Goal: Task Accomplishment & Management: Manage account settings

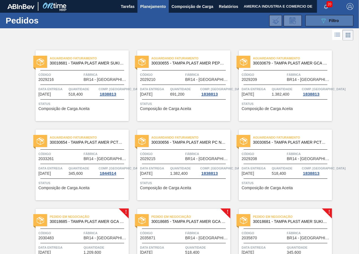
click at [323, 21] on icon "089F7B8B-B2A5-4AFE-B5C0-19BA573D28AC" at bounding box center [323, 20] width 7 height 7
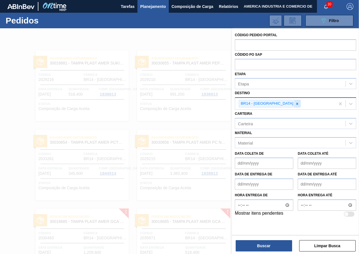
click at [296, 102] on icon at bounding box center [298, 104] width 4 height 4
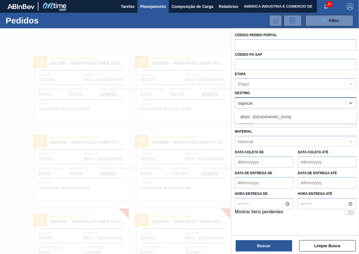
type input "sapucaia"
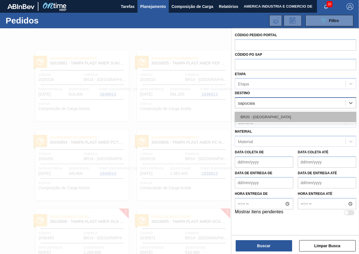
click at [264, 118] on div "BR20 - [GEOGRAPHIC_DATA]" at bounding box center [296, 117] width 122 height 10
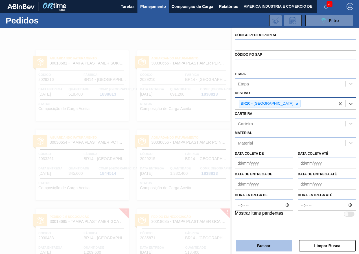
click at [258, 246] on button "Buscar" at bounding box center [264, 245] width 57 height 11
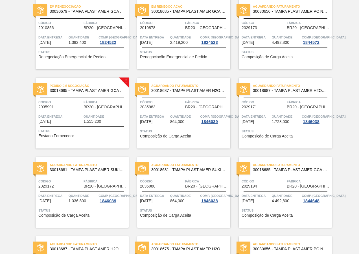
scroll to position [57, 0]
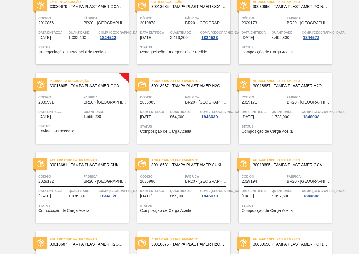
click at [172, 135] on div "Aguardando Faturamento 30018687 - [GEOGRAPHIC_DATA] PLAST AMER H2OH LIMAO S/LIN…" at bounding box center [183, 108] width 93 height 71
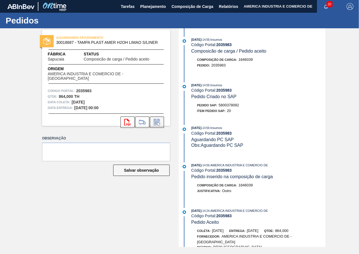
click at [157, 119] on icon at bounding box center [157, 122] width 9 height 7
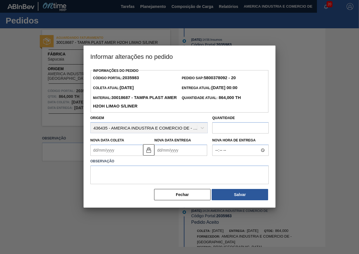
click at [129, 154] on Coleta2035983 "Nova Data Coleta" at bounding box center [116, 149] width 53 height 11
click at [194, 200] on button "Fechar" at bounding box center [182, 194] width 57 height 11
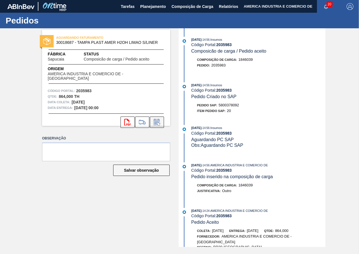
click at [157, 121] on icon at bounding box center [157, 122] width 4 height 3
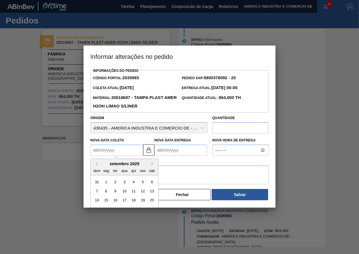
click at [138, 153] on Coleta2035983 "Nova Data Coleta" at bounding box center [116, 149] width 53 height 11
click at [153, 164] on button "Next Month" at bounding box center [154, 164] width 4 height 4
click at [116, 182] on div "30" at bounding box center [116, 182] width 8 height 8
type Coleta2035983 "[DATE]"
type Entrega2035983 "[DATE]"
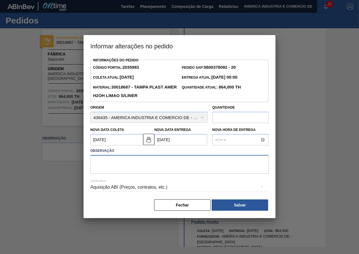
click at [134, 165] on textarea at bounding box center [179, 164] width 179 height 19
type textarea "Nova data"
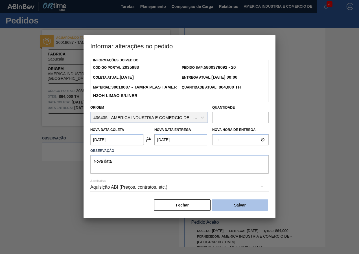
click at [249, 203] on button "Salvar" at bounding box center [240, 204] width 57 height 11
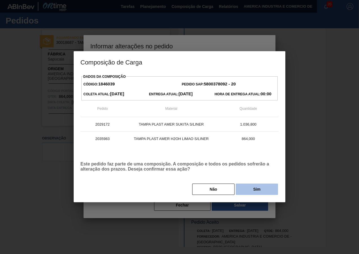
click at [264, 189] on button "Sim" at bounding box center [257, 188] width 42 height 11
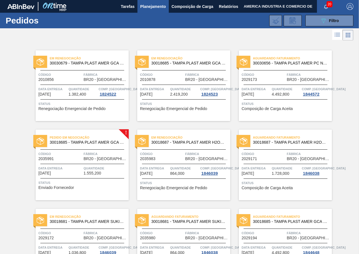
click at [307, 184] on span "Status" at bounding box center [286, 183] width 89 height 6
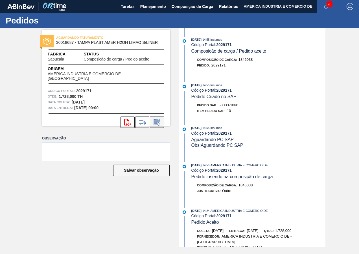
click at [157, 119] on icon at bounding box center [157, 122] width 9 height 7
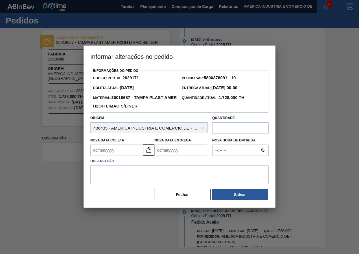
click at [126, 151] on Coleta2029171 "Nova Data Coleta" at bounding box center [116, 149] width 53 height 11
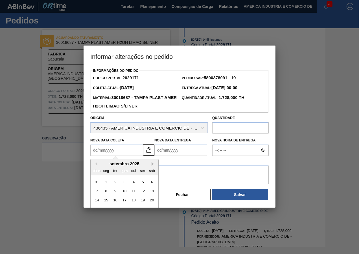
click at [153, 165] on button "Next Month" at bounding box center [154, 164] width 4 height 4
click at [116, 182] on div "30" at bounding box center [116, 182] width 8 height 8
type Coleta2029171 "[DATE]"
type Entrega2029171 "[DATE]"
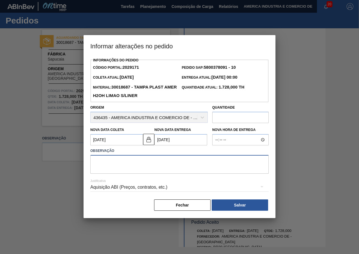
click at [140, 165] on textarea at bounding box center [179, 164] width 179 height 19
type textarea "Nova data."
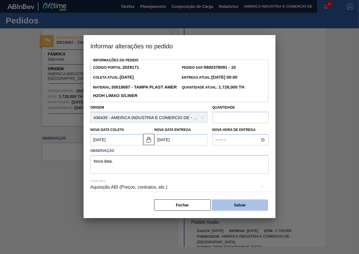
click at [236, 207] on button "Salvar" at bounding box center [240, 204] width 57 height 11
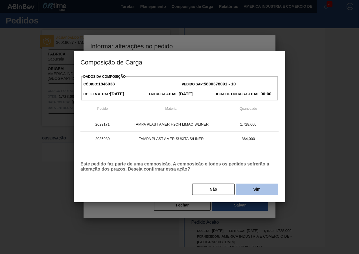
click at [261, 190] on button "Sim" at bounding box center [257, 188] width 42 height 11
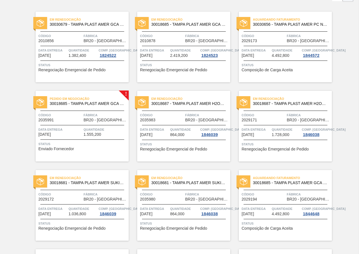
scroll to position [85, 0]
